Goal: Task Accomplishment & Management: Complete application form

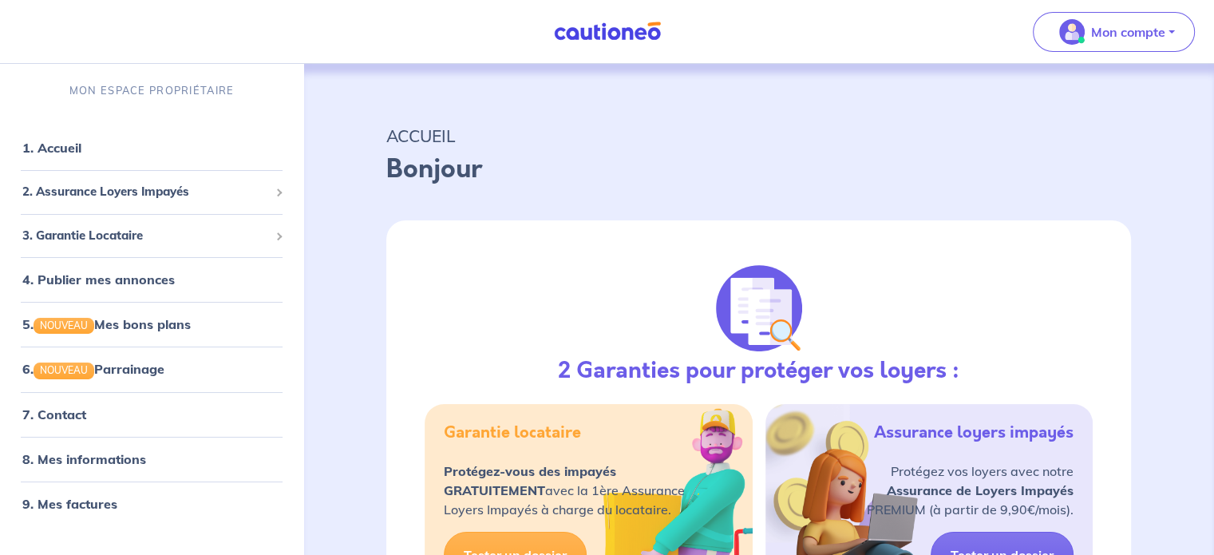
select select "FR"
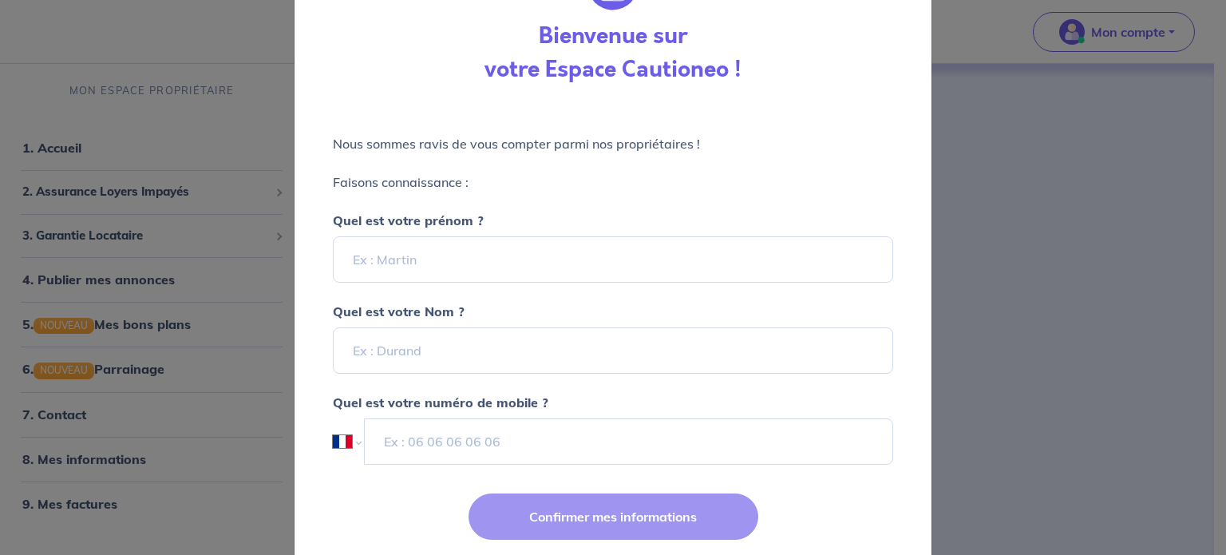
scroll to position [137, 0]
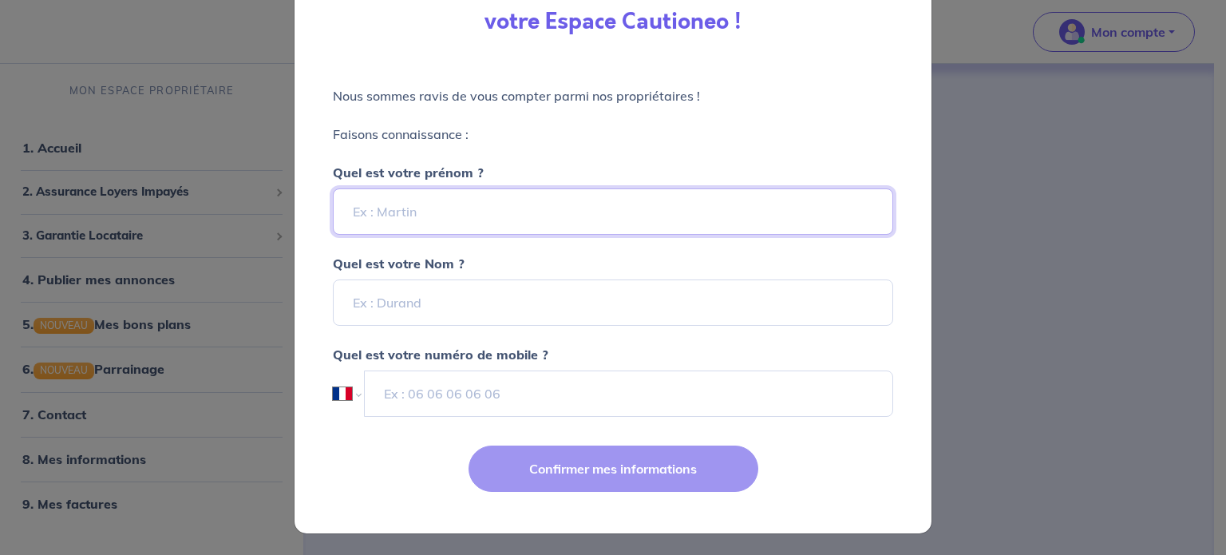
click at [556, 224] on input "Quel est votre prénom ?" at bounding box center [613, 211] width 560 height 46
click at [473, 223] on input "Quel est votre prénom ?" at bounding box center [613, 211] width 560 height 46
type input "xuanzhou"
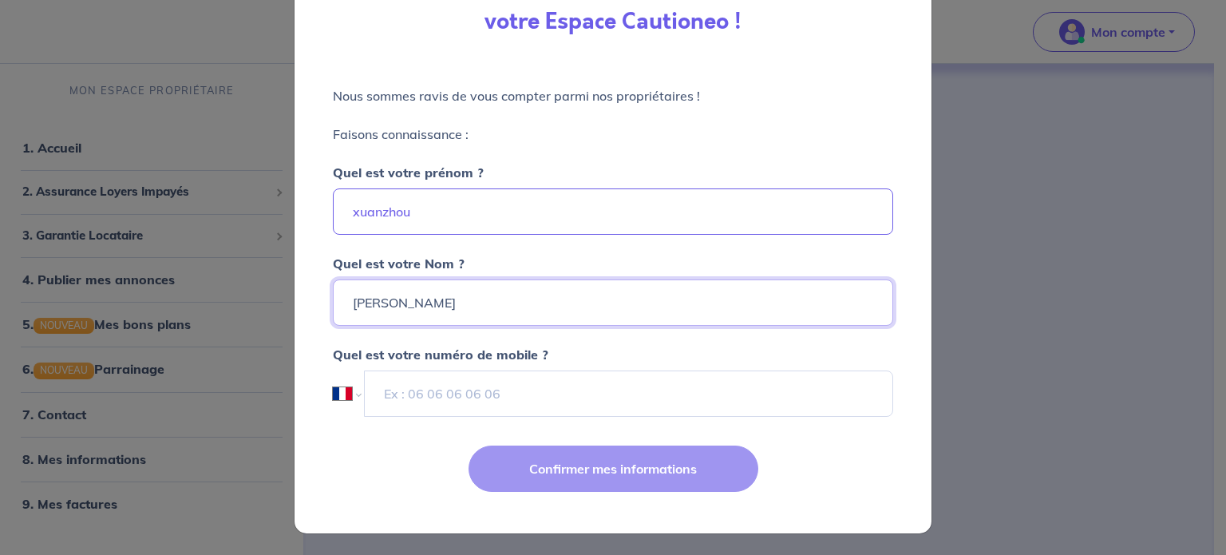
type input "[PERSON_NAME]"
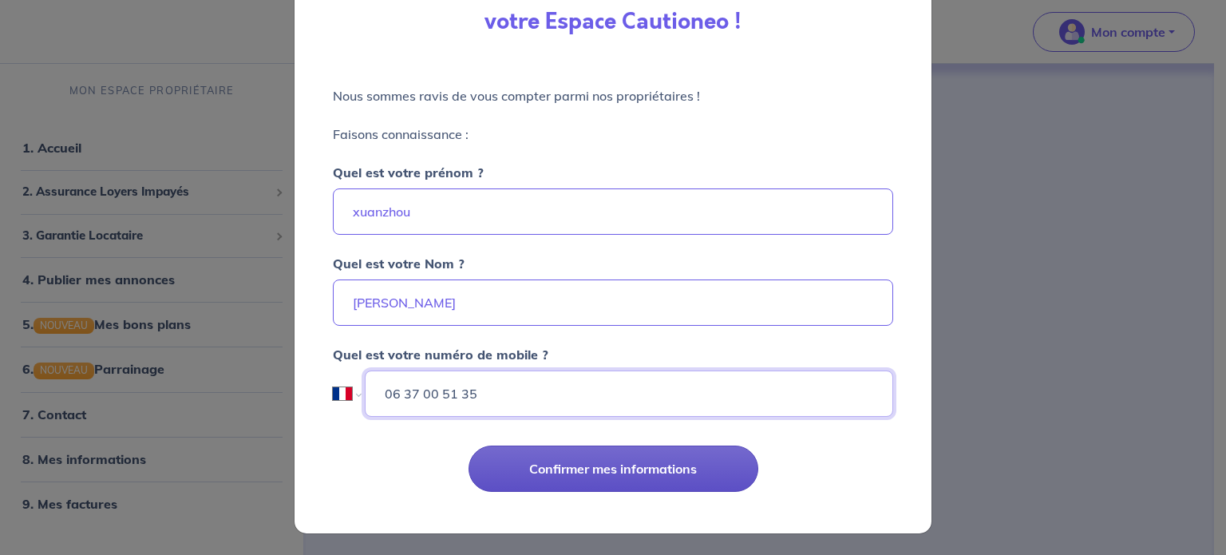
type input "06 37 00 51 35"
click at [603, 475] on button "Confirmer mes informations" at bounding box center [614, 468] width 290 height 46
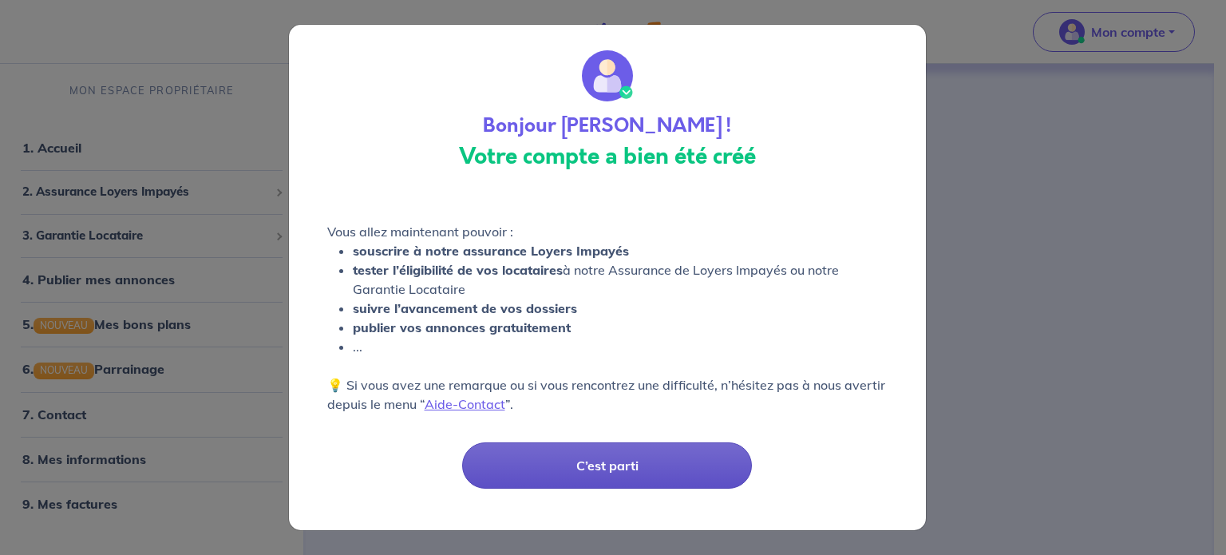
click at [600, 469] on button "C’est parti" at bounding box center [607, 465] width 290 height 46
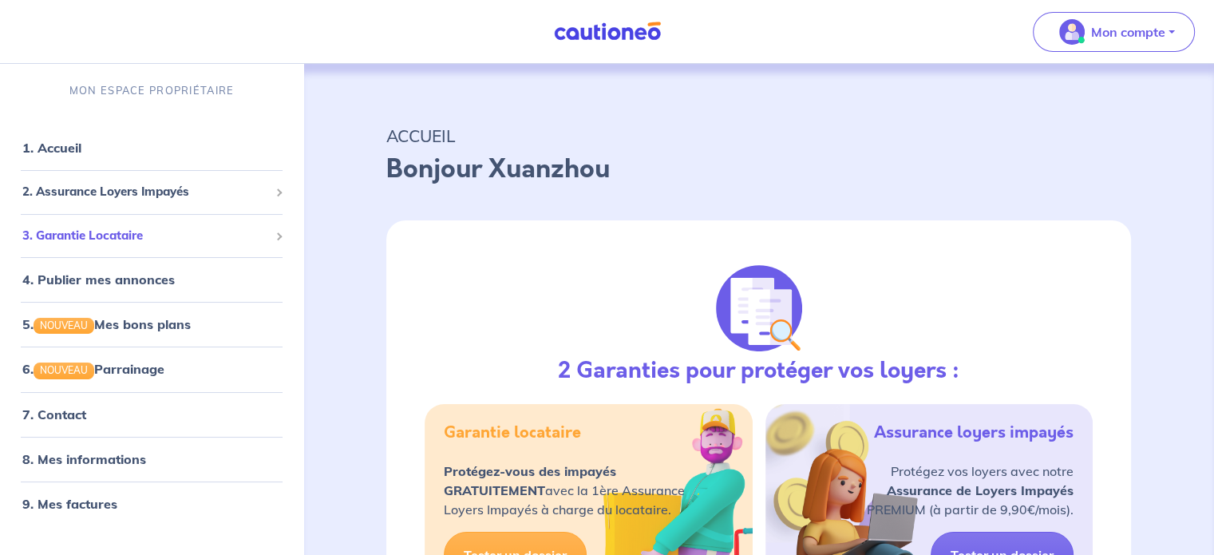
click at [225, 231] on span "3. Garantie Locataire" at bounding box center [145, 236] width 247 height 18
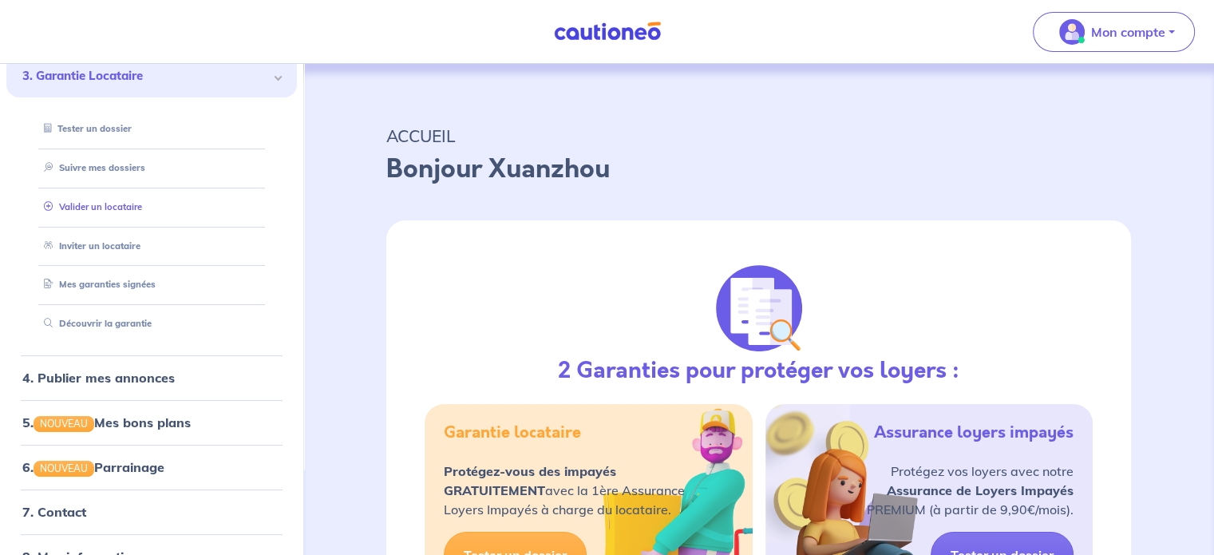
scroll to position [80, 0]
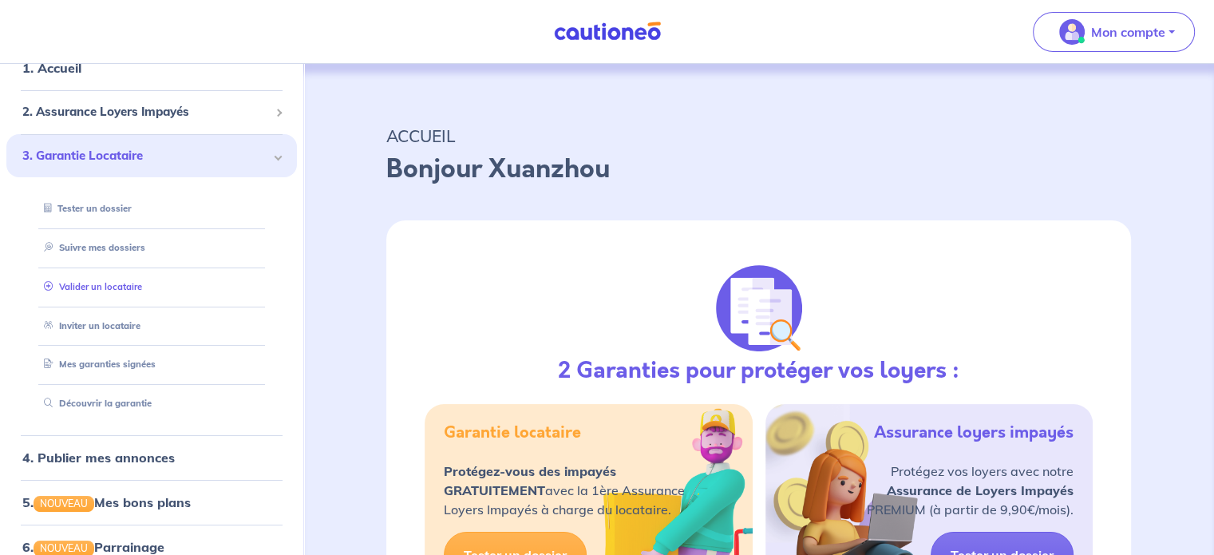
click at [105, 290] on link "Valider un locataire" at bounding box center [90, 286] width 105 height 11
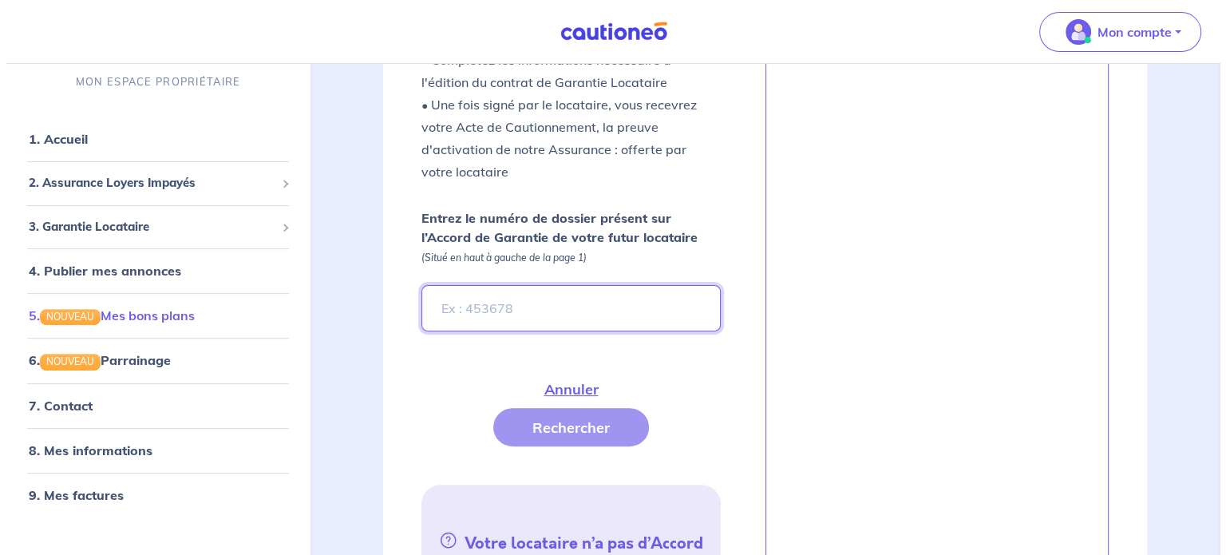
scroll to position [475, 0]
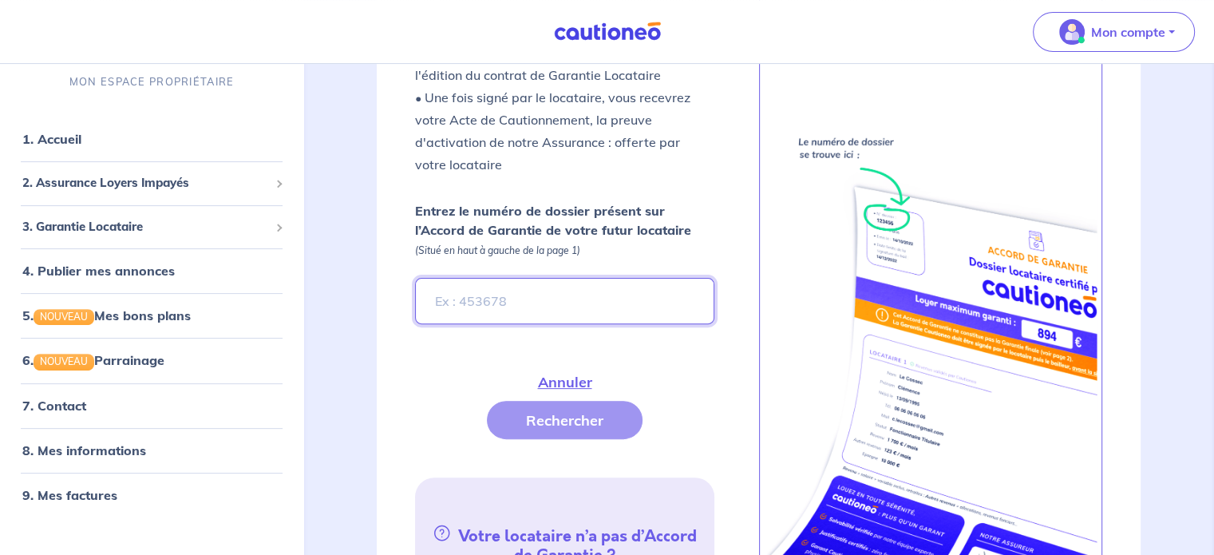
click at [483, 281] on input "Entrez le numéro de dossier présent sur l’Accord de Garantie de votre futur loc…" at bounding box center [564, 301] width 299 height 46
paste input "fTLR80"
type input "fTLR80"
click at [560, 401] on button "Rechercher" at bounding box center [565, 420] width 156 height 38
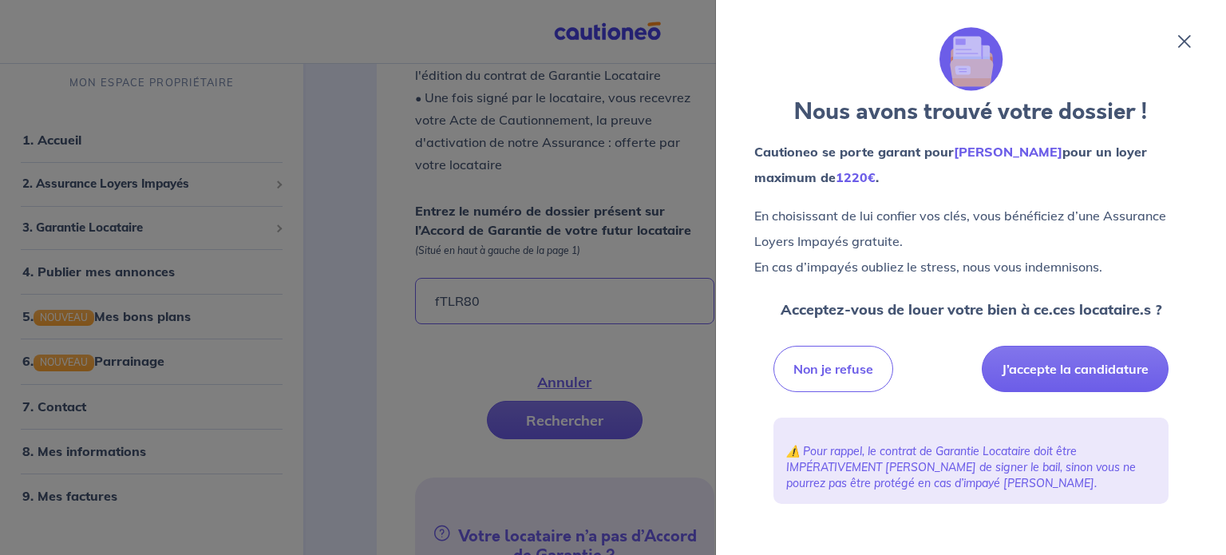
click at [942, 217] on p "En choisissant [PERSON_NAME] confier vos clés, vous bénéficiez d’une Assurance …" at bounding box center [970, 241] width 433 height 77
click at [953, 221] on p "En choisissant [PERSON_NAME] confier vos clés, vous bénéficiez d’une Assurance …" at bounding box center [970, 241] width 433 height 77
click at [944, 219] on p "En choisissant [PERSON_NAME] confier vos clés, vous bénéficiez d’une Assurance …" at bounding box center [970, 241] width 433 height 77
click at [963, 216] on p "En choisissant [PERSON_NAME] confier vos clés, vous bénéficiez d’une Assurance …" at bounding box center [970, 241] width 433 height 77
click at [967, 216] on p "En choisissant [PERSON_NAME] confier vos clés, vous bénéficiez d’une Assurance …" at bounding box center [970, 241] width 433 height 77
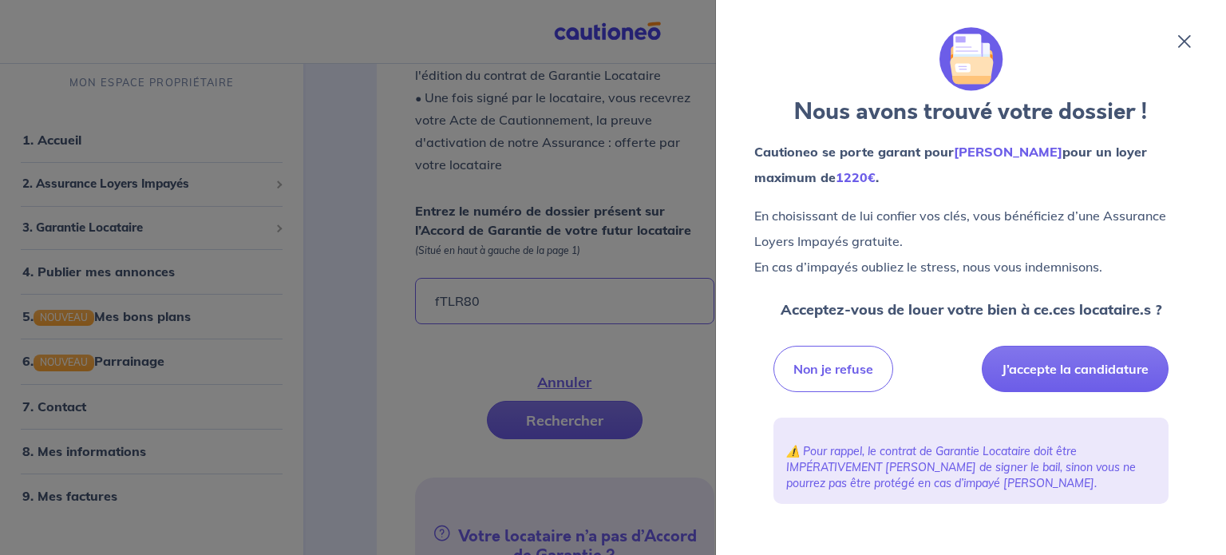
click at [967, 218] on p "En choisissant [PERSON_NAME] confier vos clés, vous bénéficiez d’une Assurance …" at bounding box center [970, 241] width 433 height 77
click at [964, 218] on p "En choisissant [PERSON_NAME] confier vos clés, vous bénéficiez d’une Assurance …" at bounding box center [970, 241] width 433 height 77
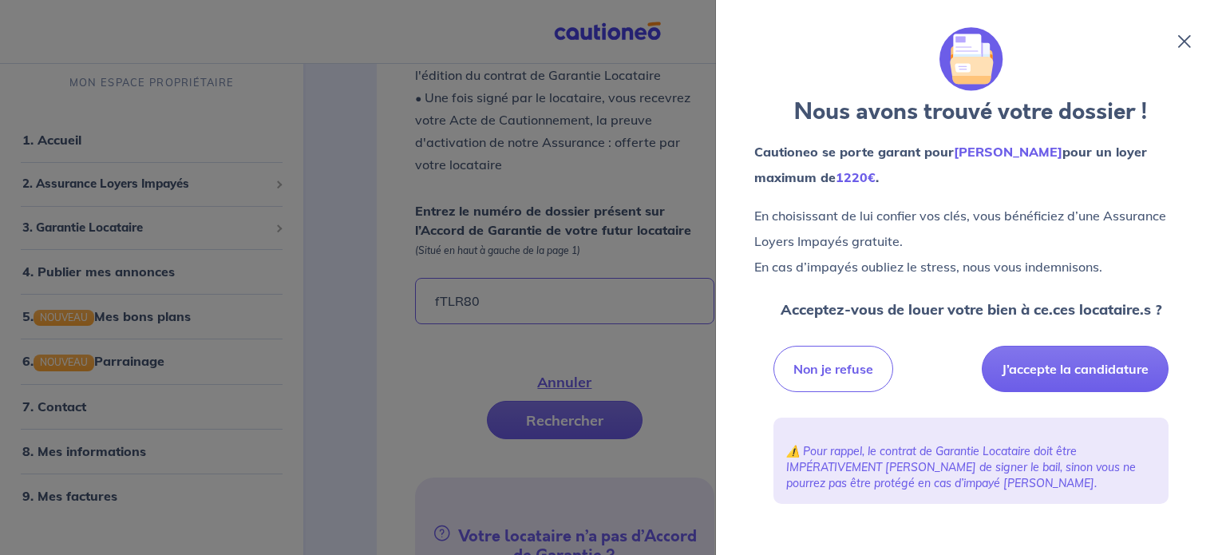
click at [967, 216] on p "En choisissant [PERSON_NAME] confier vos clés, vous bénéficiez d’une Assurance …" at bounding box center [970, 241] width 433 height 77
click at [962, 216] on p "En choisissant [PERSON_NAME] confier vos clés, vous bénéficiez d’une Assurance …" at bounding box center [970, 241] width 433 height 77
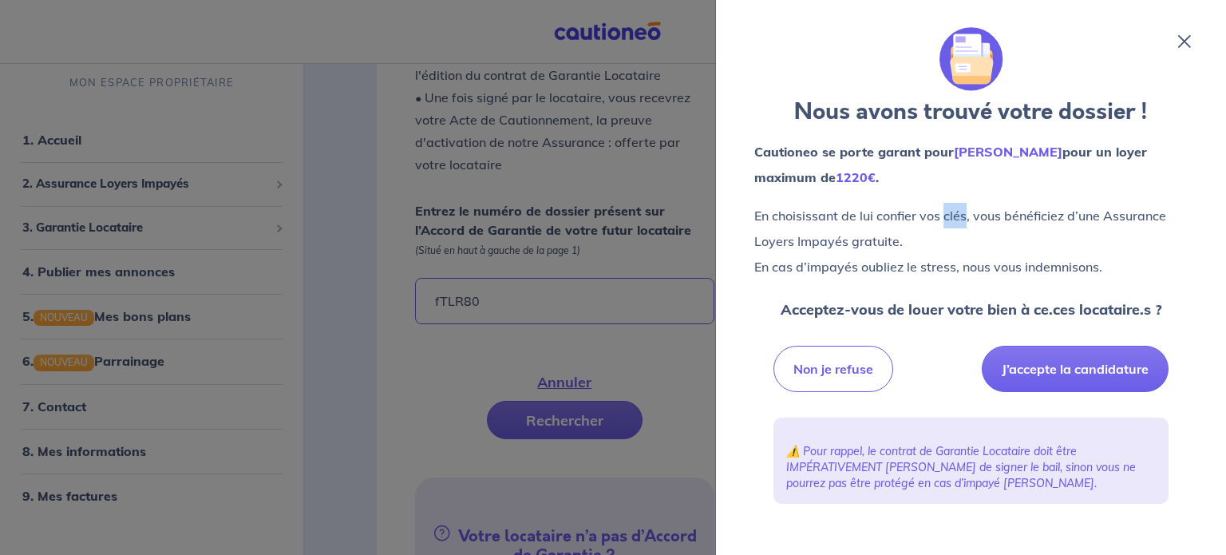
click at [962, 216] on p "En choisissant [PERSON_NAME] confier vos clés, vous bénéficiez d’une Assurance …" at bounding box center [970, 241] width 433 height 77
click at [959, 213] on p "En choisissant [PERSON_NAME] confier vos clés, vous bénéficiez d’une Assurance …" at bounding box center [970, 241] width 433 height 77
click at [961, 212] on p "En choisissant [PERSON_NAME] confier vos clés, vous bénéficiez d’une Assurance …" at bounding box center [970, 241] width 433 height 77
click at [964, 207] on p "En choisissant [PERSON_NAME] confier vos clés, vous bénéficiez d’une Assurance …" at bounding box center [970, 241] width 433 height 77
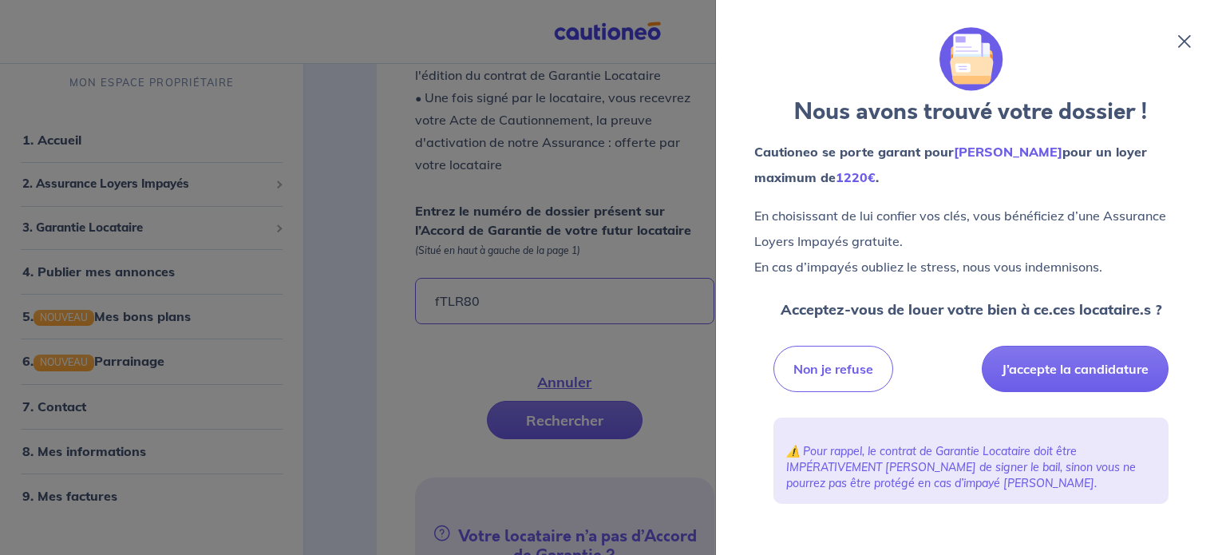
click at [1184, 42] on icon at bounding box center [1184, 41] width 13 height 13
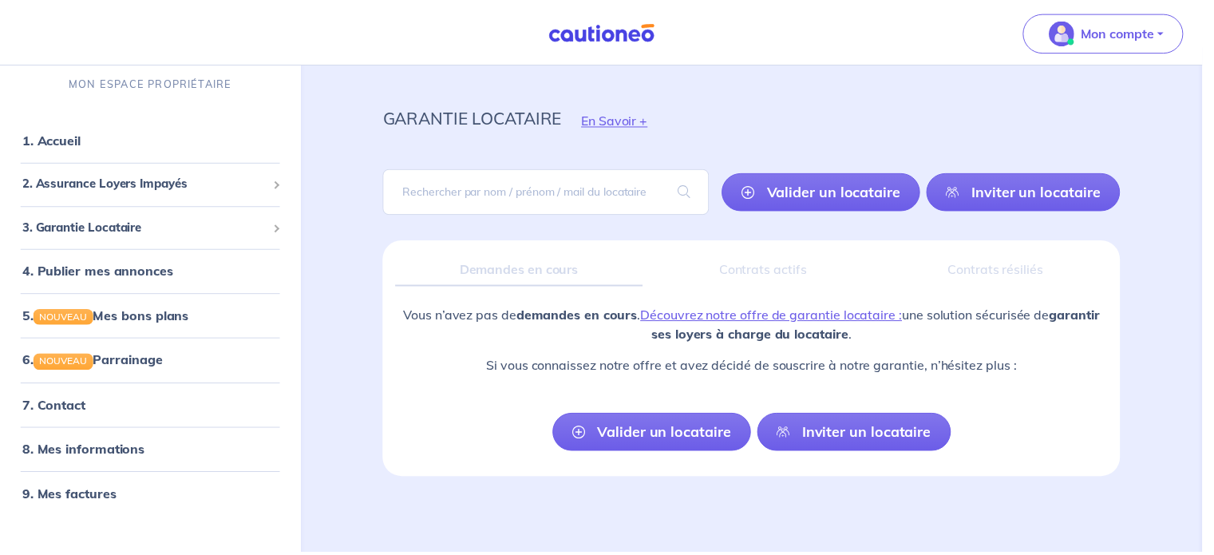
scroll to position [17, 0]
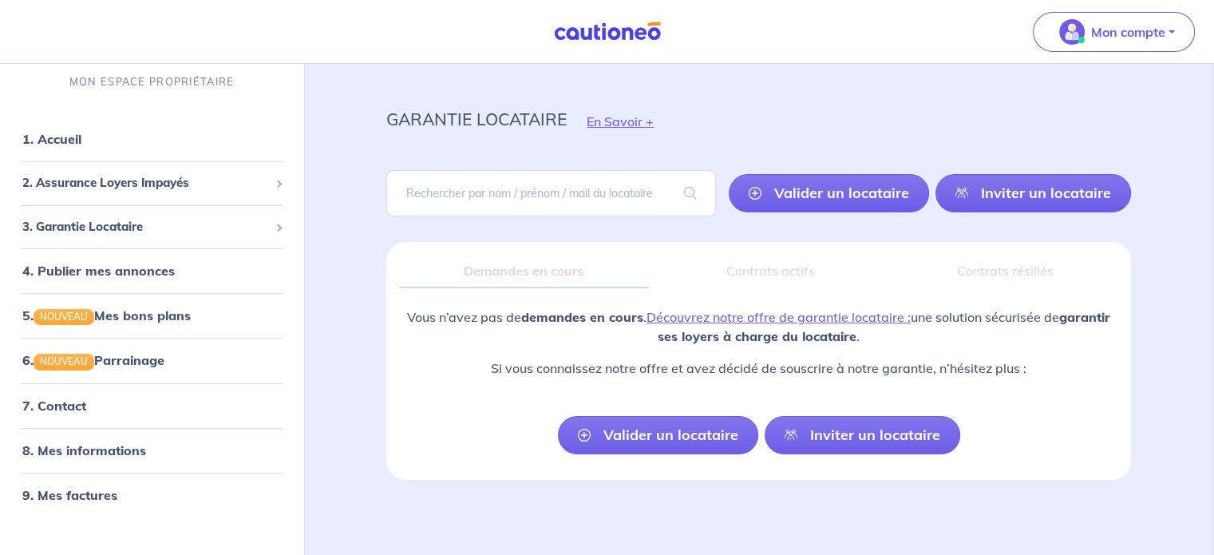
click at [714, 97] on div "garantie locataire En Savoir +" at bounding box center [758, 121] width 821 height 72
click at [518, 188] on input "search" at bounding box center [551, 193] width 330 height 46
click at [520, 188] on input "search" at bounding box center [551, 193] width 330 height 46
click at [126, 229] on span "3. Garantie Locataire" at bounding box center [145, 227] width 247 height 18
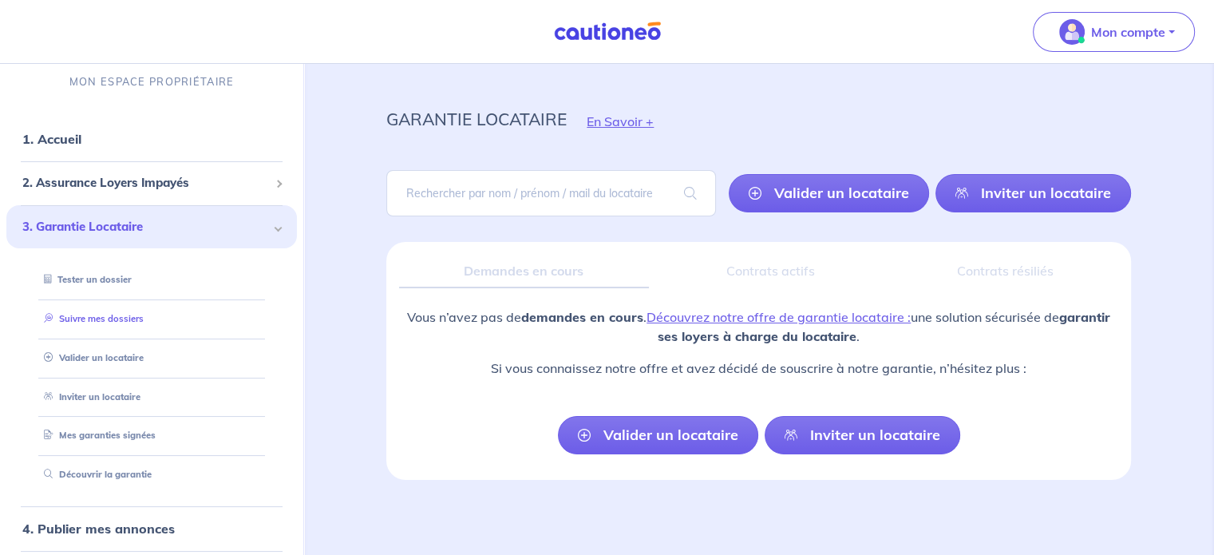
click at [101, 321] on link "Suivre mes dossiers" at bounding box center [91, 318] width 106 height 11
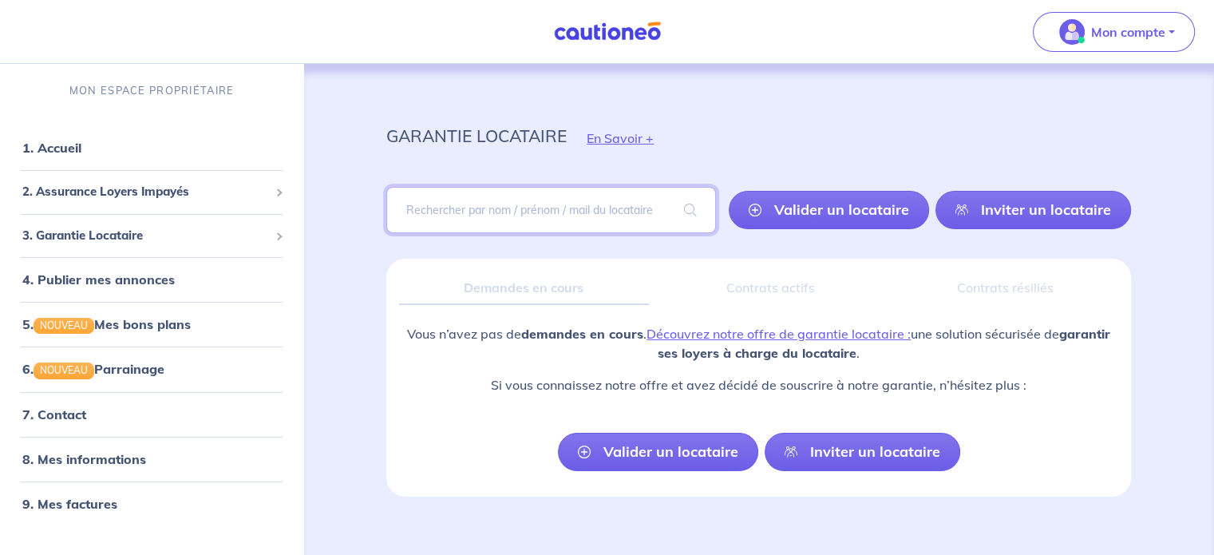
click at [550, 208] on input "search" at bounding box center [551, 210] width 330 height 46
click at [547, 214] on input "search" at bounding box center [551, 210] width 330 height 46
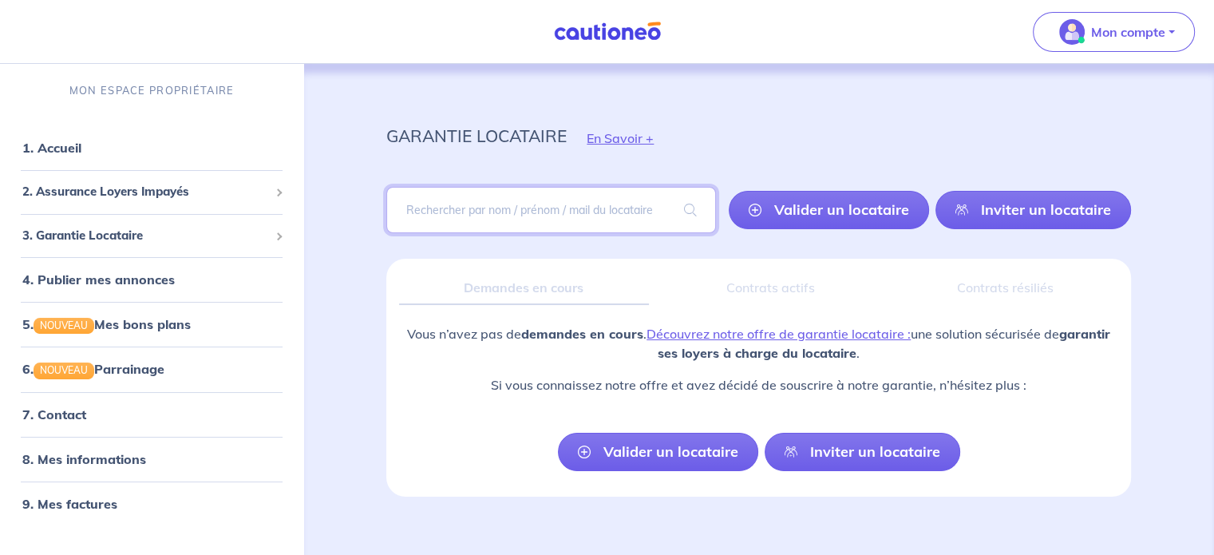
click at [547, 214] on input "search" at bounding box center [551, 210] width 330 height 46
paste input "fTLR80"
type input "fTLR80"
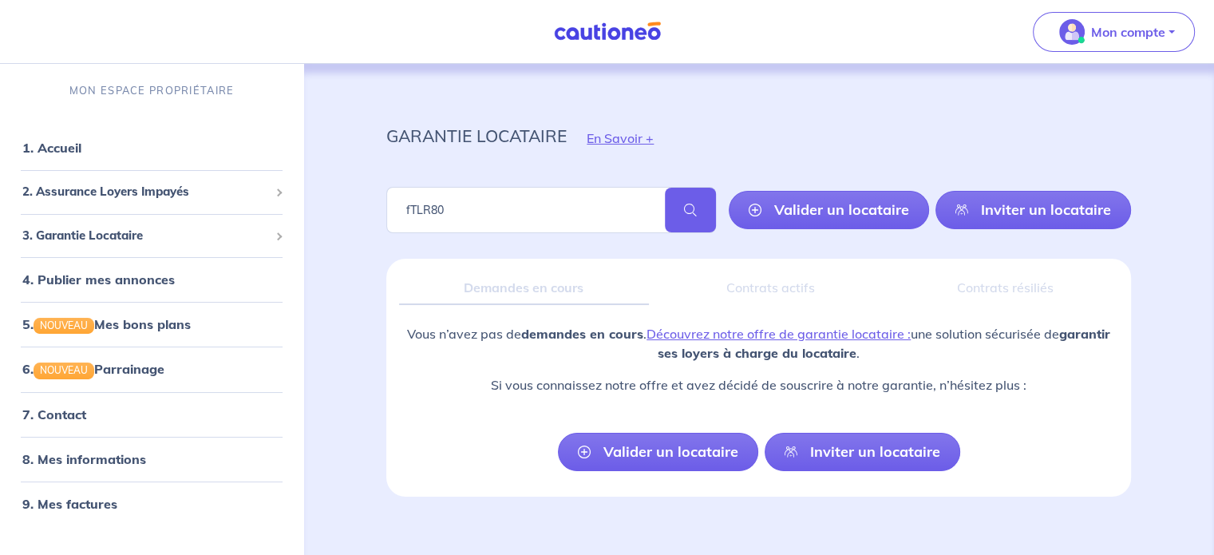
click at [696, 200] on span at bounding box center [690, 210] width 51 height 45
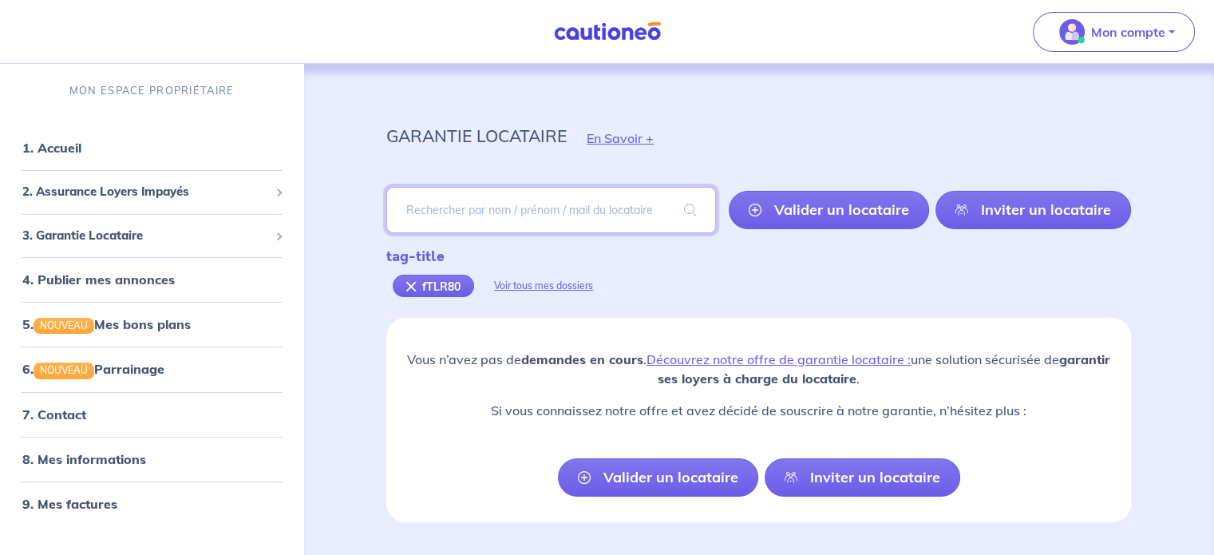
click at [530, 194] on input "search" at bounding box center [551, 210] width 330 height 46
type input "[PERSON_NAME]"
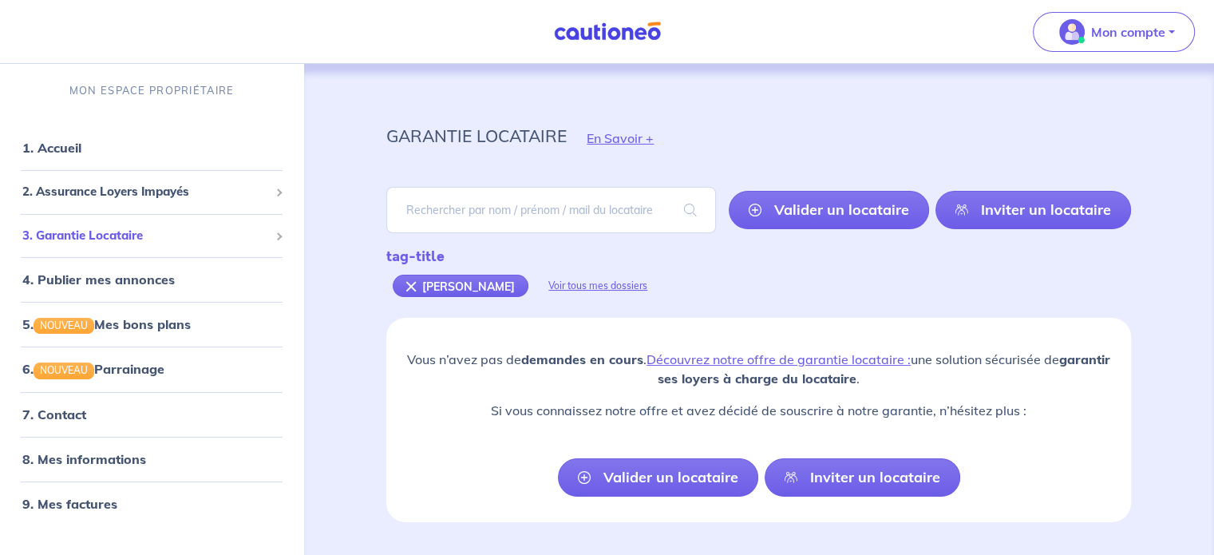
click at [142, 242] on span "3. Garantie Locataire" at bounding box center [145, 236] width 247 height 18
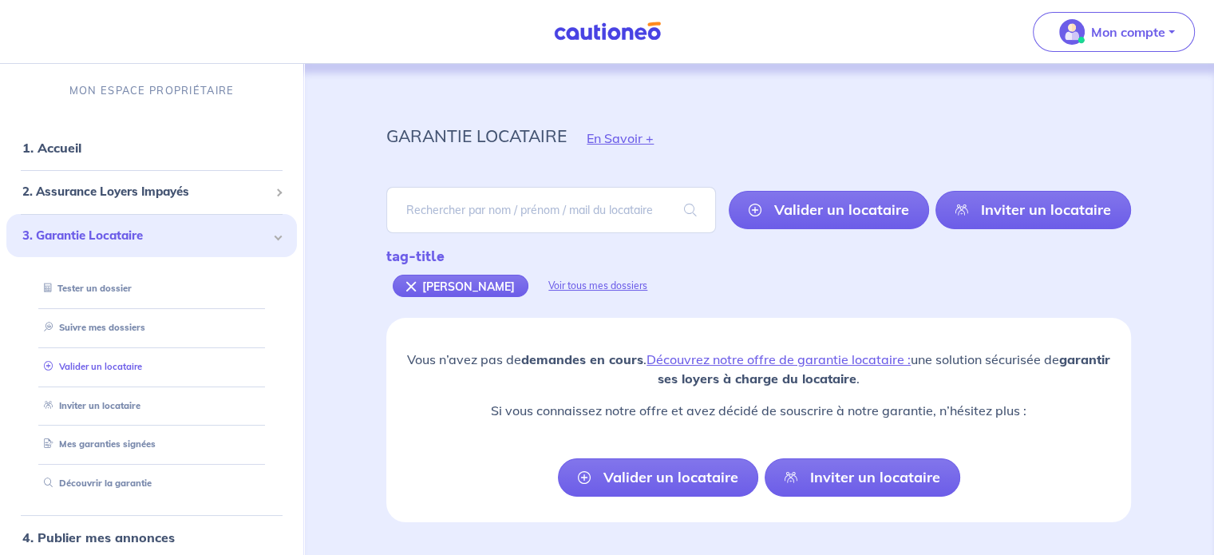
click at [124, 370] on link "Valider un locataire" at bounding box center [90, 366] width 105 height 11
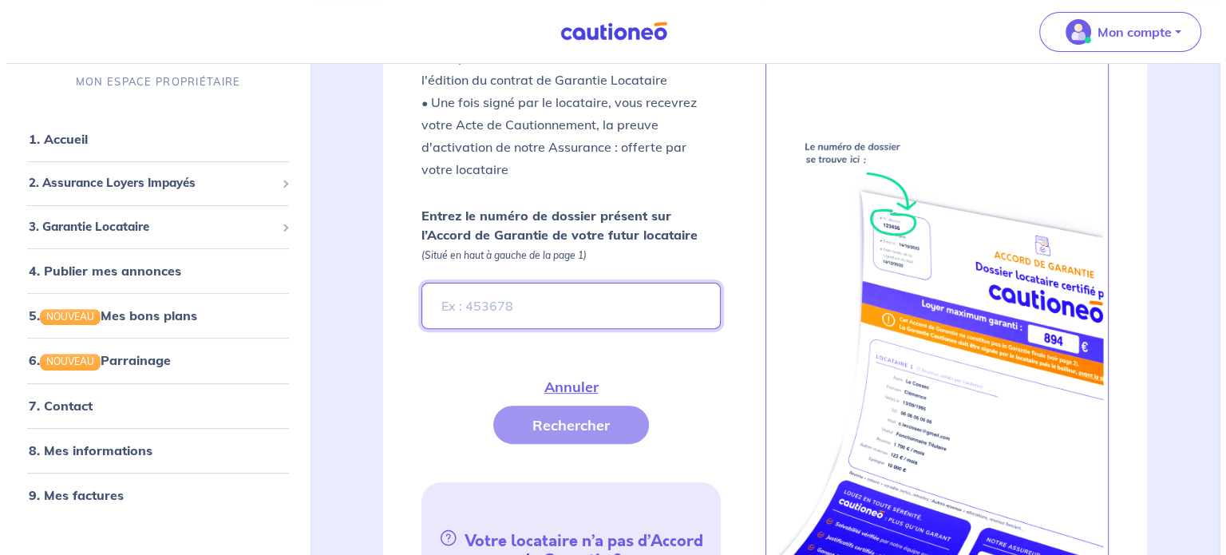
scroll to position [475, 0]
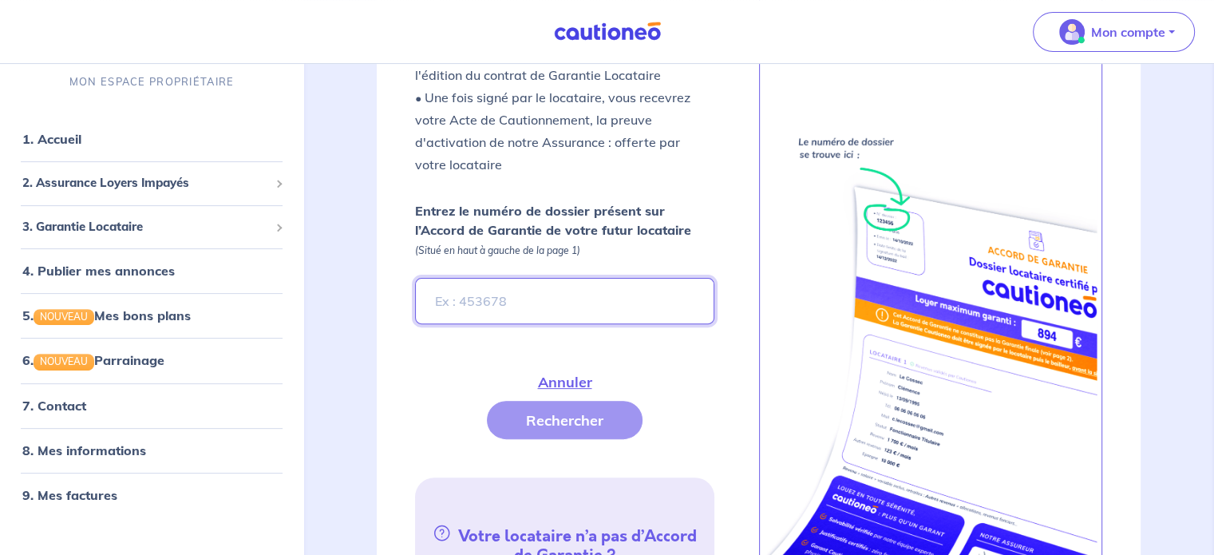
click at [556, 279] on input "Entrez le numéro de dossier présent sur l’Accord de Garantie de votre futur loc…" at bounding box center [564, 301] width 299 height 46
paste input "fTLR80"
type input "fTLR80"
click at [571, 401] on button "Rechercher" at bounding box center [565, 420] width 156 height 38
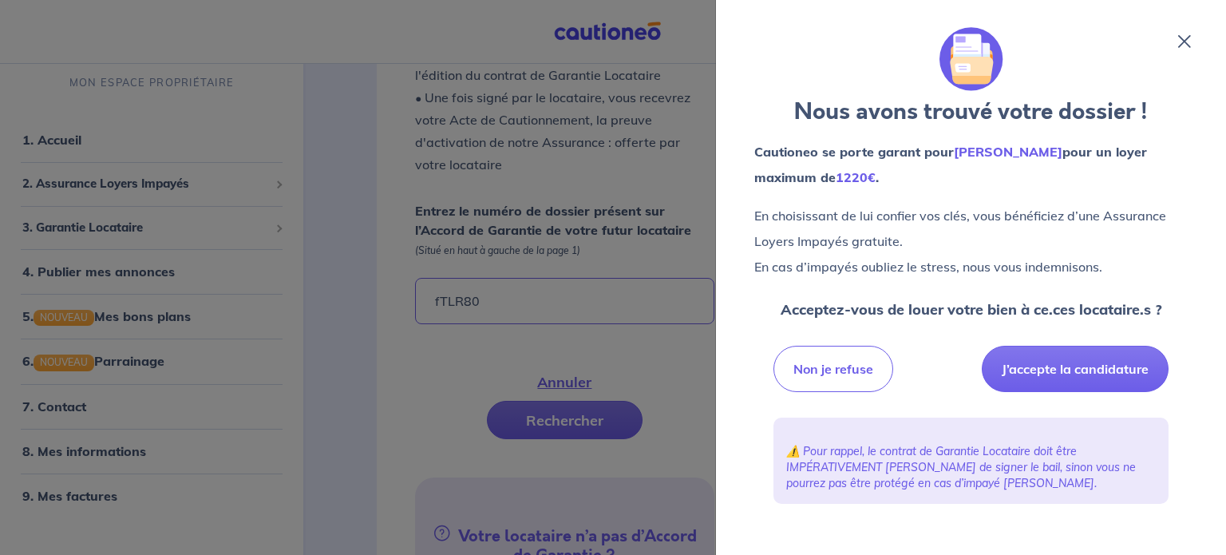
click at [1183, 42] on icon at bounding box center [1184, 41] width 13 height 13
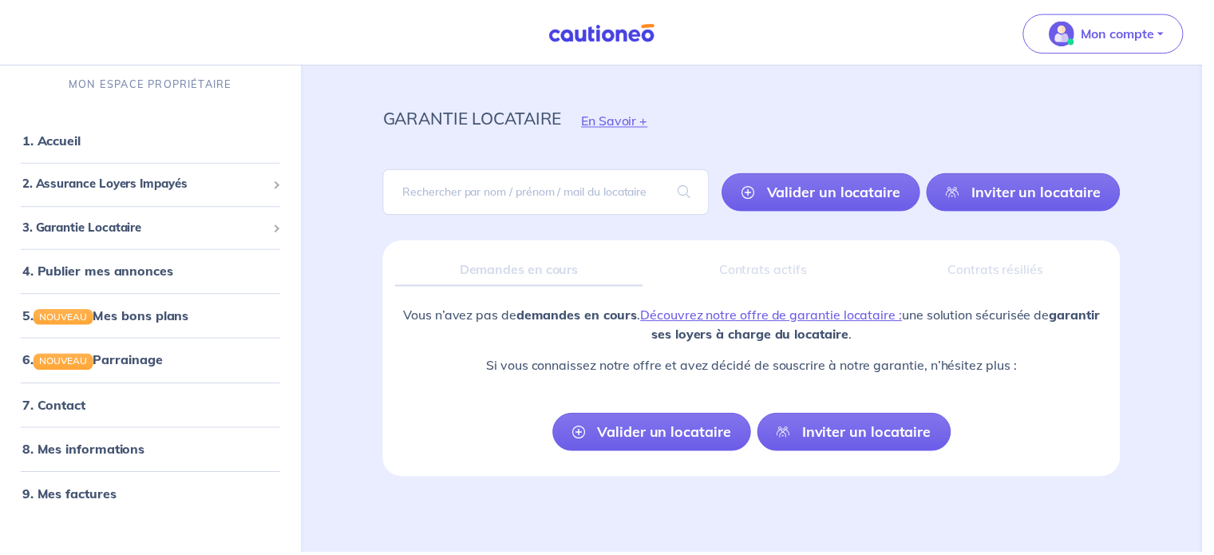
scroll to position [17, 0]
